Goal: Go to known website: Access a specific website the user already knows

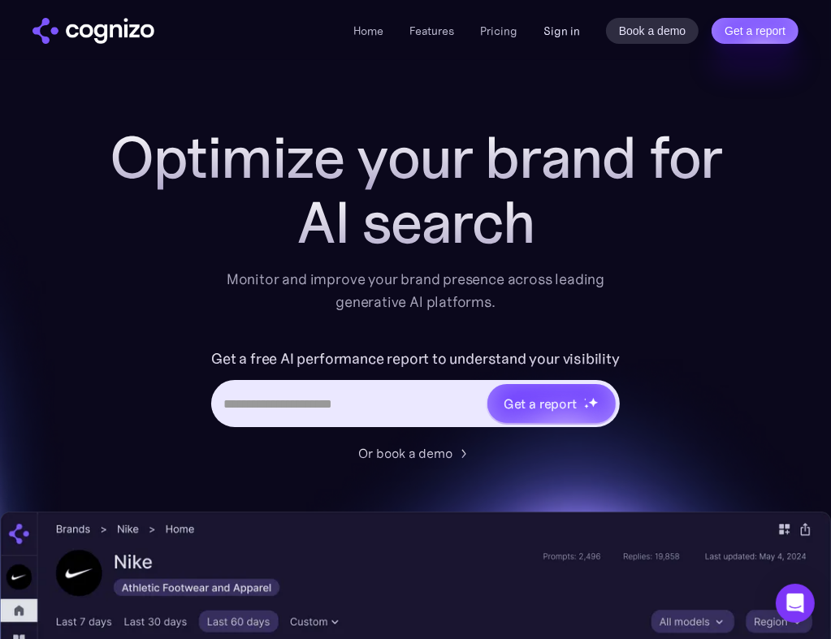
click at [572, 26] on link "Sign in" at bounding box center [561, 30] width 37 height 19
